Goal: Task Accomplishment & Management: Manage account settings

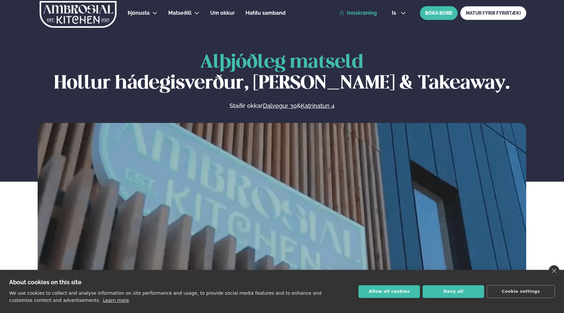
click at [352, 10] on link "Innskráning" at bounding box center [358, 13] width 38 height 6
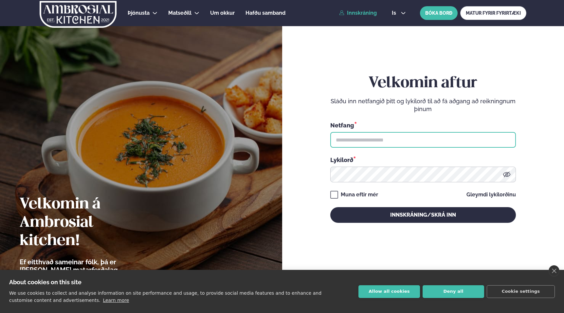
click at [354, 141] on input "text" at bounding box center [423, 140] width 186 height 16
type input "**********"
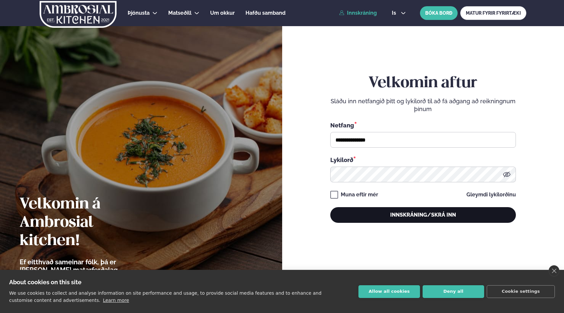
click at [360, 220] on button "Innskráning/Skrá inn" at bounding box center [423, 215] width 186 height 16
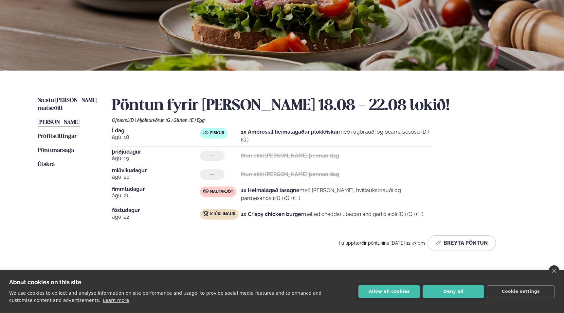
scroll to position [91, 0]
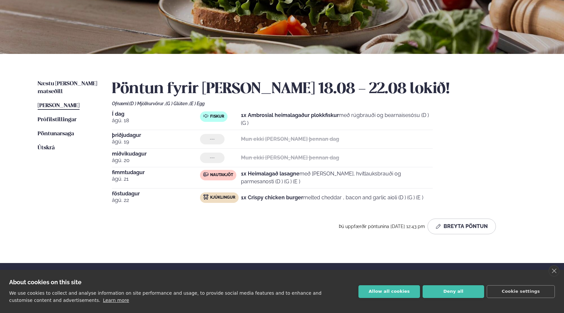
click at [420, 148] on div "[DATE] --- Mun ekki [PERSON_NAME] þennan dag" at bounding box center [272, 141] width 321 height 16
click at [439, 128] on div "Í dag [DATE] Fiskur 1x Ambrosial heimalagaður plokkfiskur með rúgbrauði og bear…" at bounding box center [319, 160] width 414 height 96
